Goal: Task Accomplishment & Management: Manage account settings

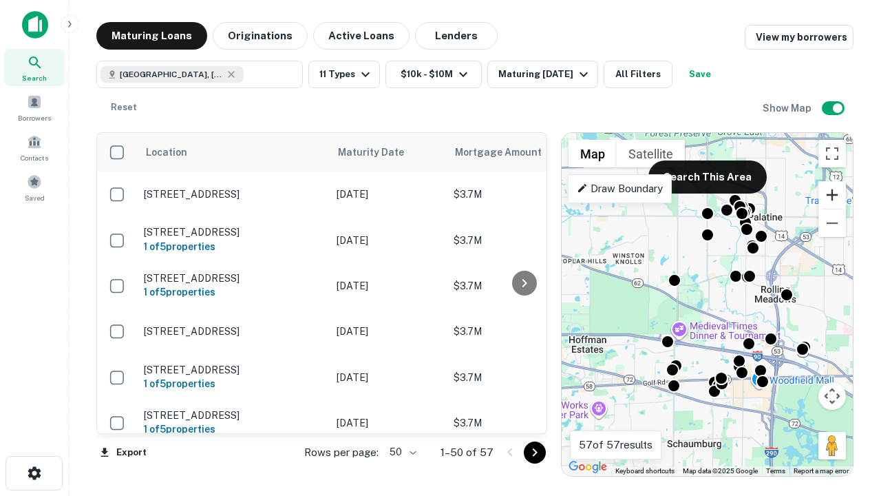
click at [832, 195] on button "Zoom in" at bounding box center [833, 195] width 28 height 28
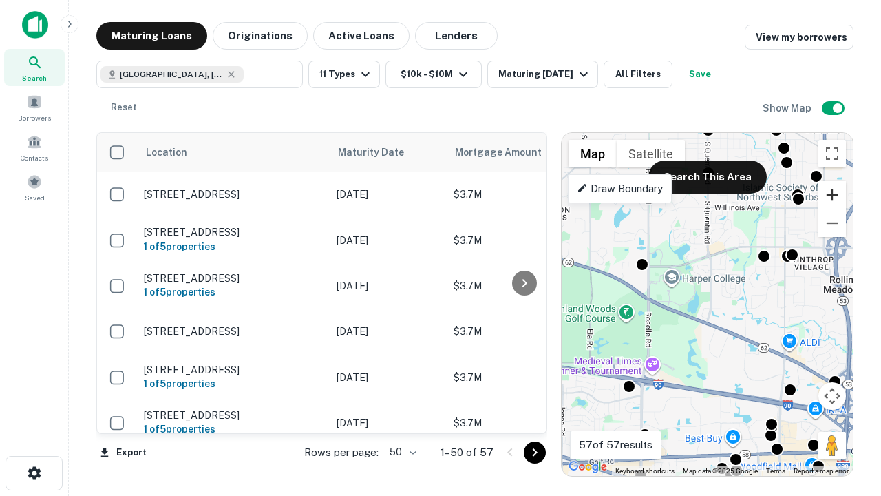
click at [832, 195] on button "Zoom in" at bounding box center [833, 195] width 28 height 28
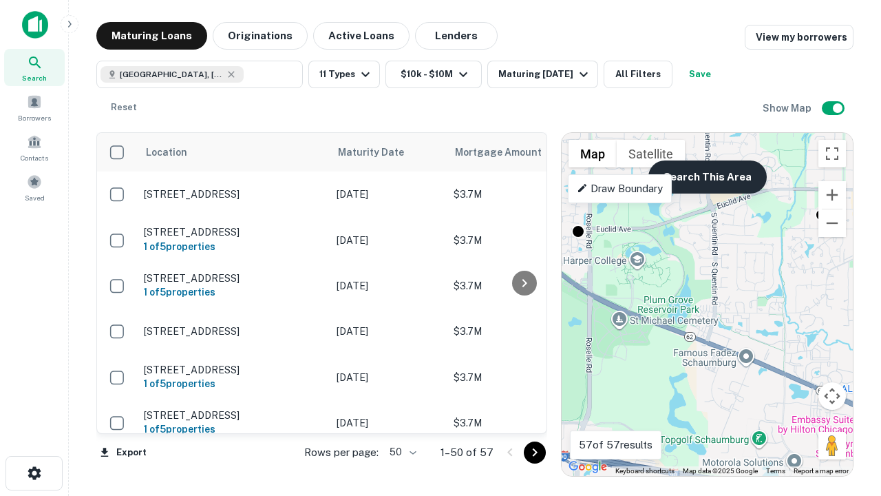
click at [707, 177] on button "Search This Area" at bounding box center [708, 176] width 118 height 33
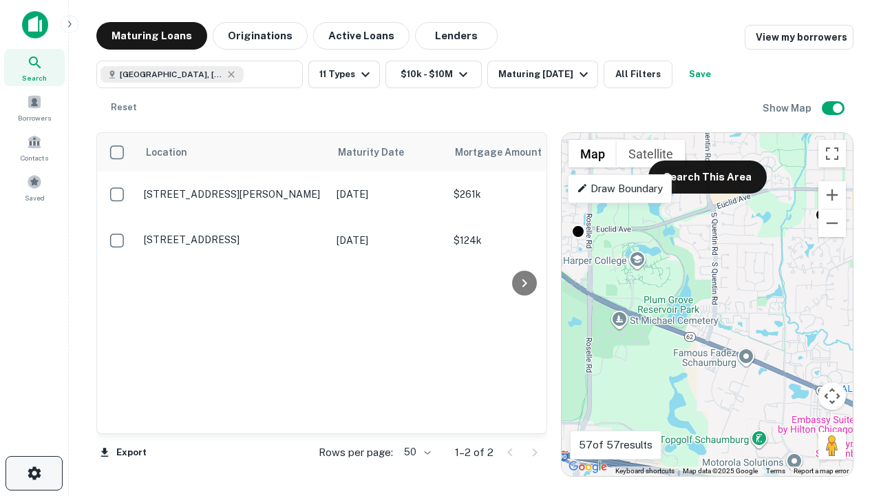
click at [34, 473] on icon "button" at bounding box center [34, 473] width 17 height 17
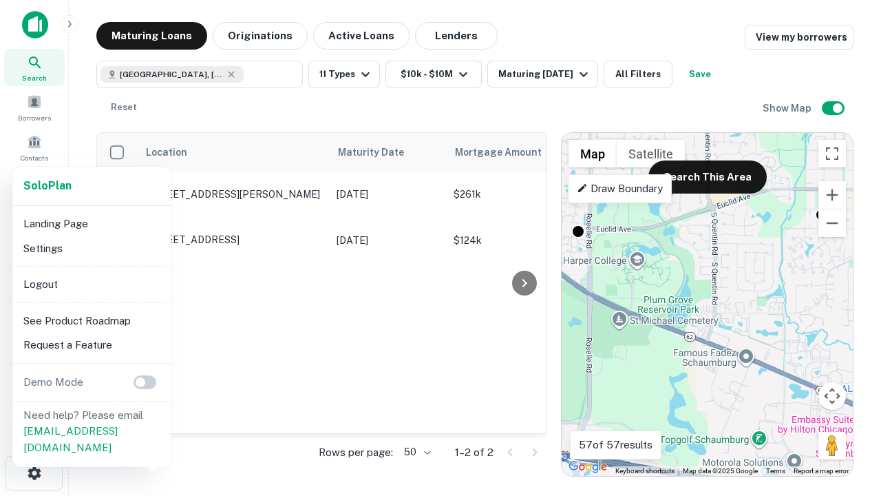
click at [91, 284] on li "Logout" at bounding box center [91, 284] width 147 height 25
